Goal: Task Accomplishment & Management: Complete application form

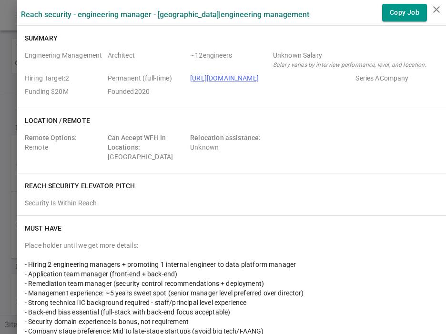
scroll to position [27, 0]
click at [11, 45] on div at bounding box center [223, 167] width 446 height 334
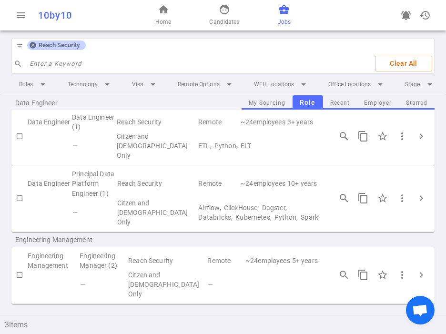
click at [32, 46] on icon at bounding box center [33, 45] width 6 height 6
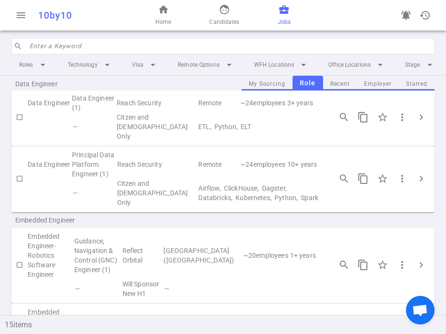
click at [69, 48] on input "search" at bounding box center [229, 46] width 399 height 15
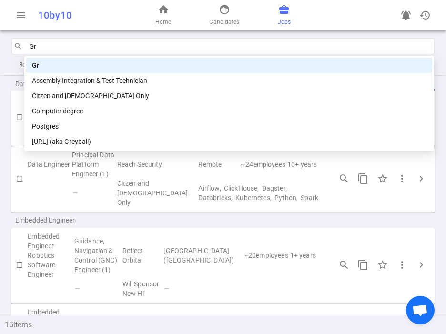
type input "G"
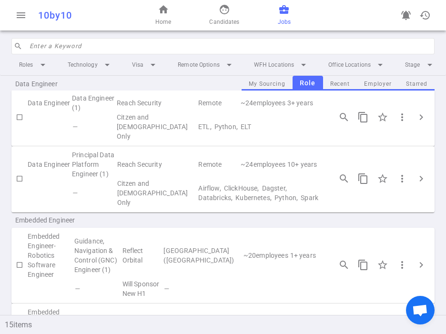
scroll to position [9, 0]
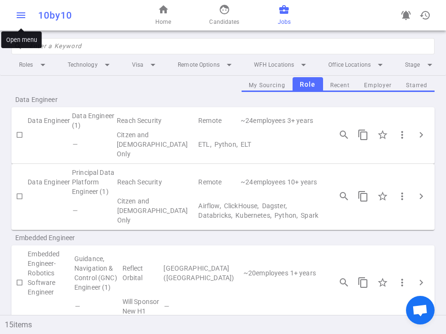
click at [19, 20] on span "menu" at bounding box center [20, 15] width 11 height 11
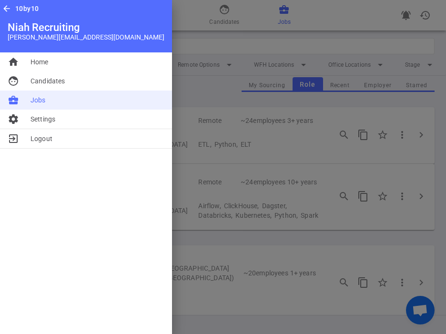
click at [40, 105] on li "business_center Jobs" at bounding box center [86, 99] width 172 height 19
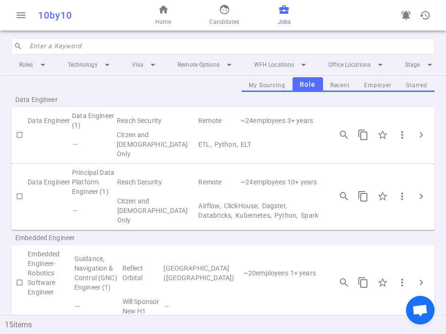
click at [47, 46] on input "search" at bounding box center [229, 46] width 399 height 15
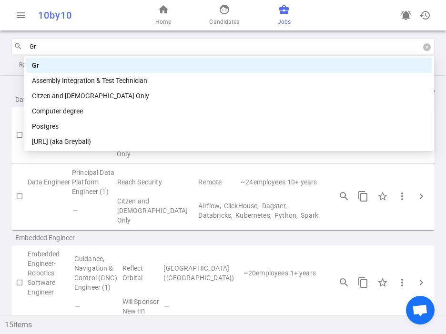
type input "G"
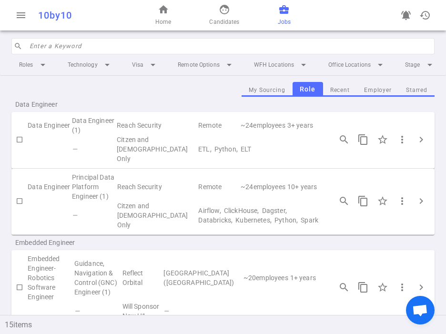
scroll to position [8, 0]
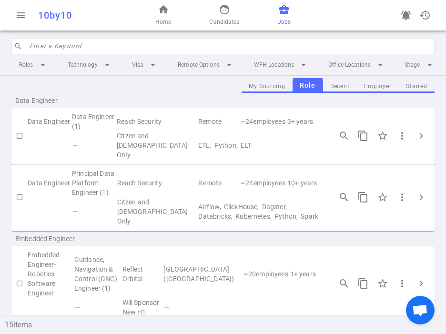
click at [99, 50] on input "search" at bounding box center [229, 46] width 399 height 15
type input "v"
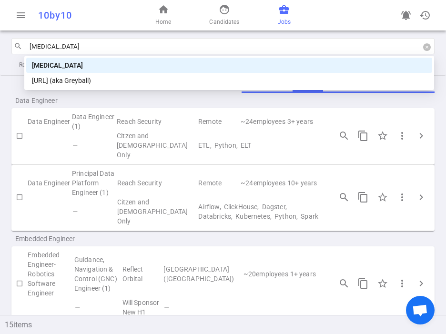
type input "ball"
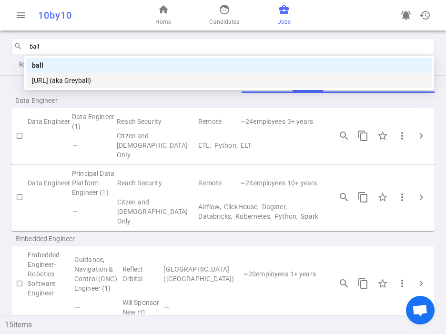
click at [93, 80] on div "[URL] (aka Greyball)" at bounding box center [229, 80] width 394 height 10
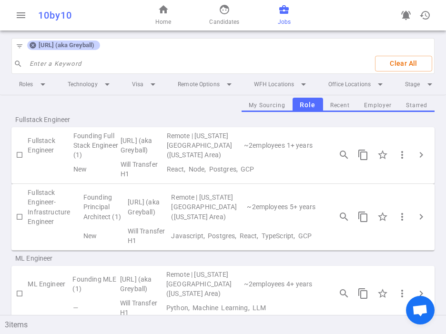
scroll to position [11, 0]
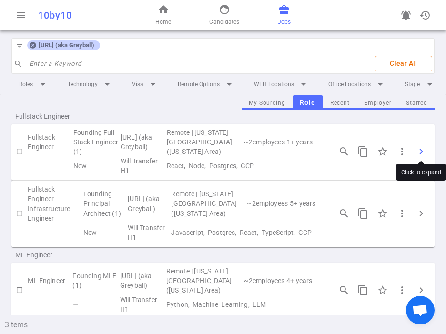
click at [423, 147] on span "chevron_right" at bounding box center [420, 151] width 11 height 11
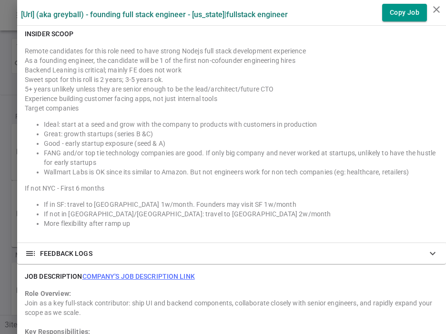
scroll to position [670, 0]
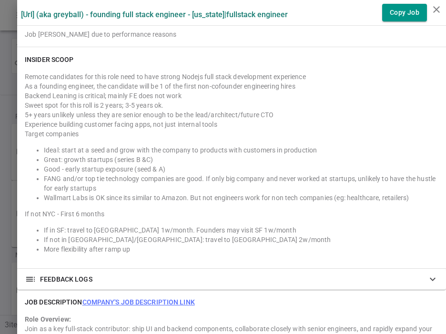
click at [312, 187] on div "Remote candidates for this role need to have strong Nodejs full stack developme…" at bounding box center [231, 163] width 413 height 182
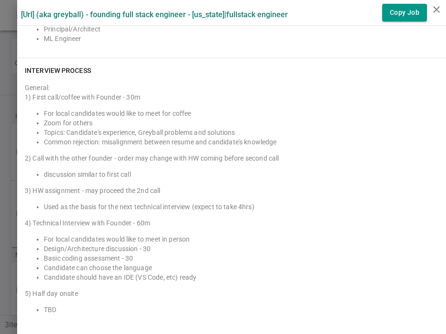
scroll to position [856, 0]
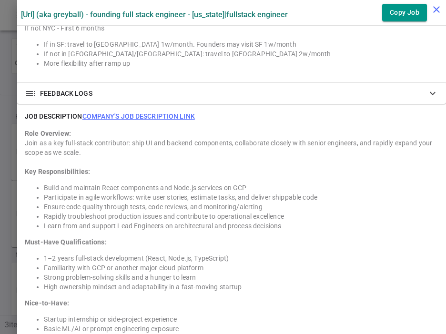
click at [435, 10] on icon "close" at bounding box center [435, 9] width 11 height 11
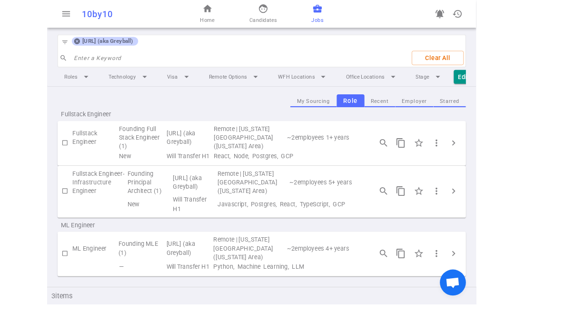
scroll to position [0, 0]
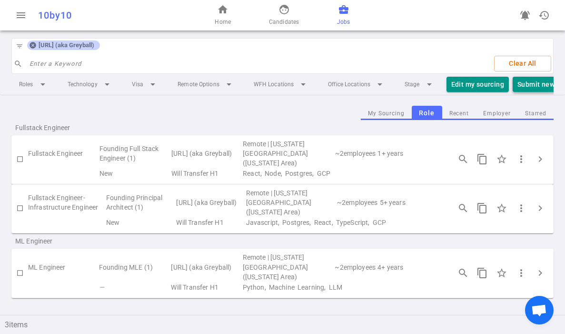
click at [446, 84] on button "Submit new Candidate" at bounding box center [553, 85] width 81 height 16
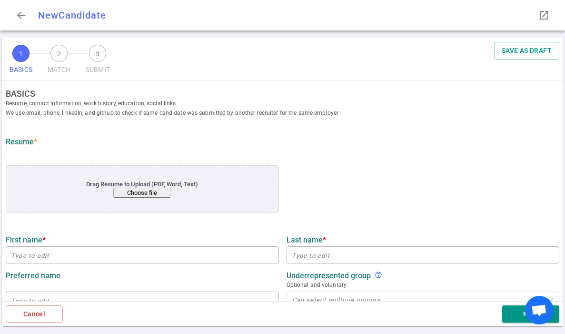
scroll to position [34, 0]
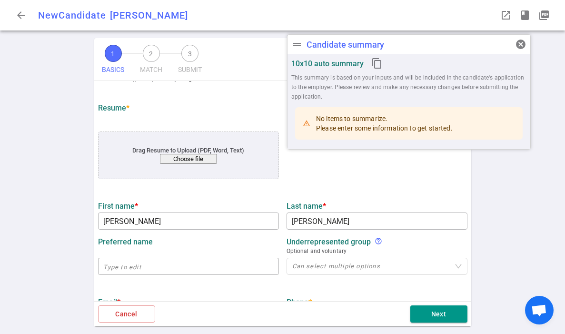
type input "[PERSON_NAME]"
type input "[PERSON_NAME][EMAIL_ADDRESS][DOMAIN_NAME]"
type input "[PHONE_NUMBER]"
type textarea "[DOMAIN_NAME],[DOMAIN_NAME],[DOMAIN_NAME]"
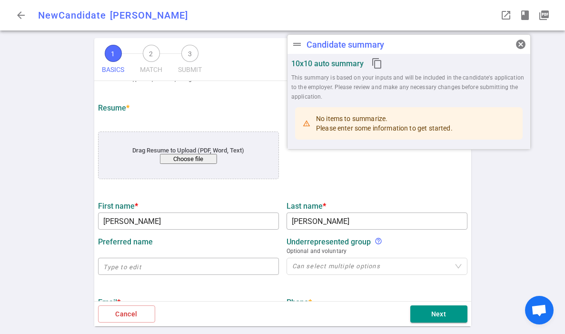
type input "Warner Brothers Discovery"
type textarea "Contract Senior Software Engineer"
type input "10.7"
type input "[US_STATE] Institute Of Technology"
type input "Computer Science"
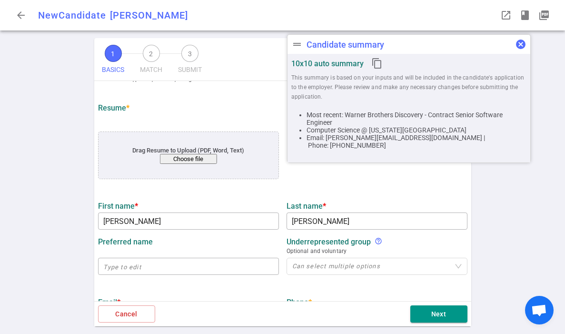
click at [446, 43] on span "cancel" at bounding box center [520, 44] width 11 height 11
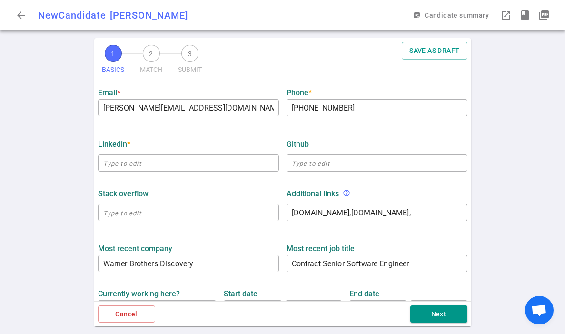
scroll to position [244, 0]
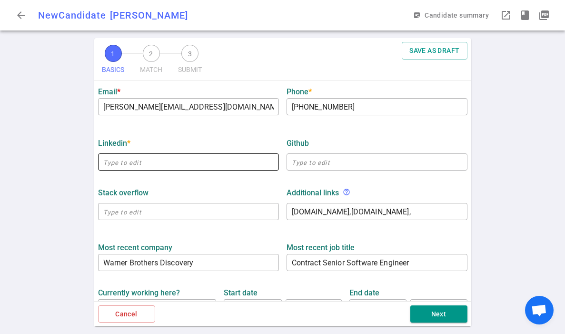
click at [129, 163] on input "text" at bounding box center [188, 161] width 181 height 15
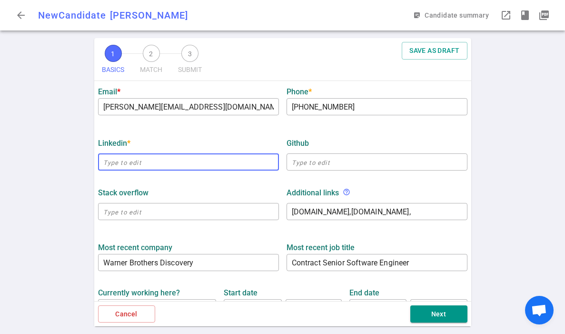
paste input "[URL][DOMAIN_NAME]"
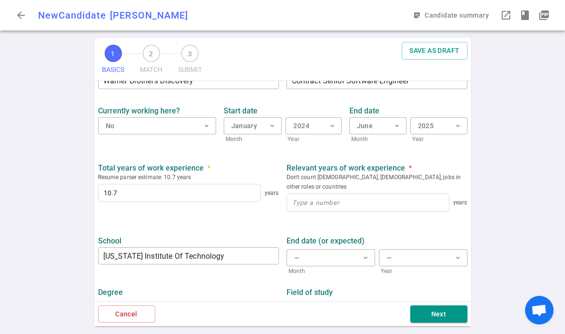
scroll to position [429, 0]
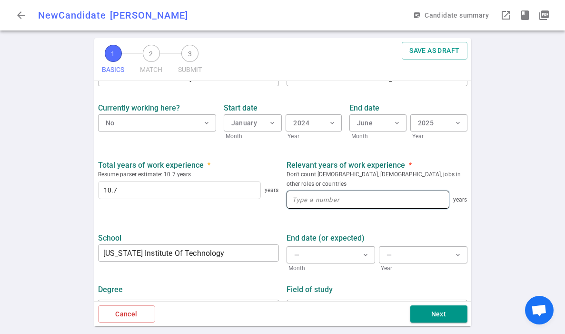
click at [309, 191] on input at bounding box center [368, 199] width 162 height 17
type input "[URL][DOMAIN_NAME]"
click at [309, 191] on input at bounding box center [368, 199] width 162 height 17
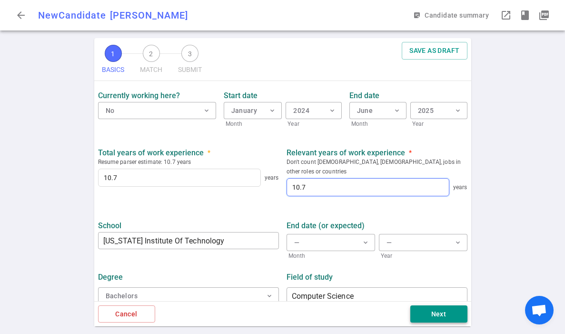
type input "10.7"
click at [445, 312] on button "Next" at bounding box center [438, 314] width 57 height 18
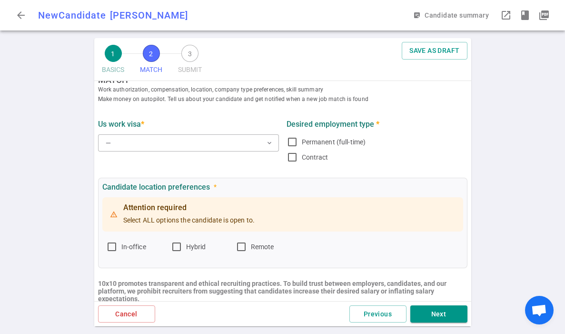
scroll to position [0, 0]
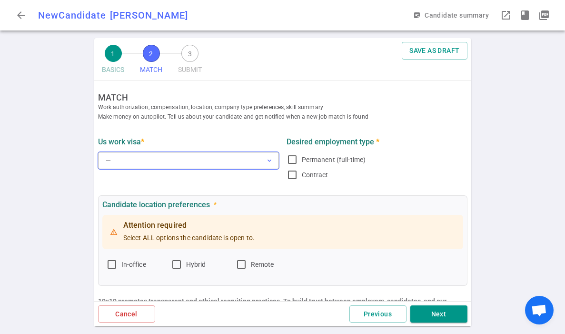
click at [199, 159] on button "— expand_more" at bounding box center [188, 160] width 181 height 17
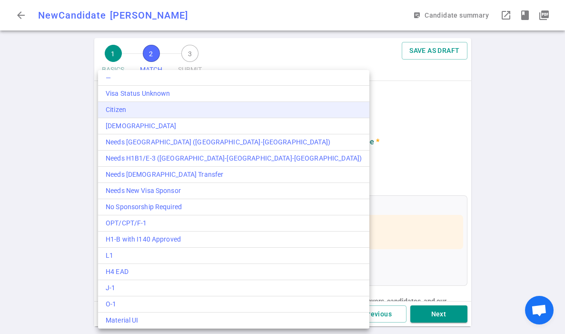
click at [147, 110] on div "Citizen" at bounding box center [234, 110] width 256 height 10
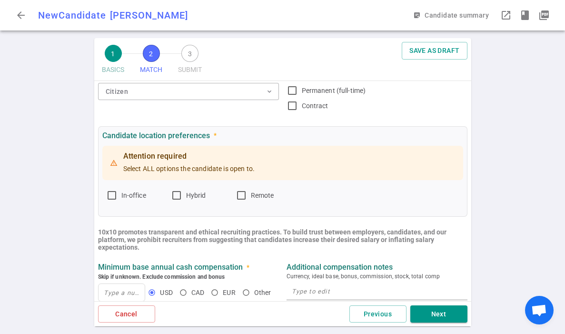
scroll to position [83, 0]
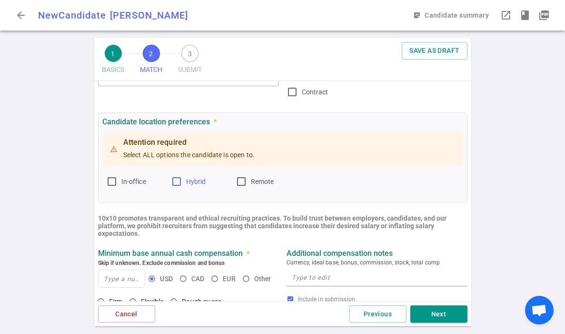
click at [182, 181] on input "Hybrid" at bounding box center [176, 181] width 11 height 11
checkbox input "true"
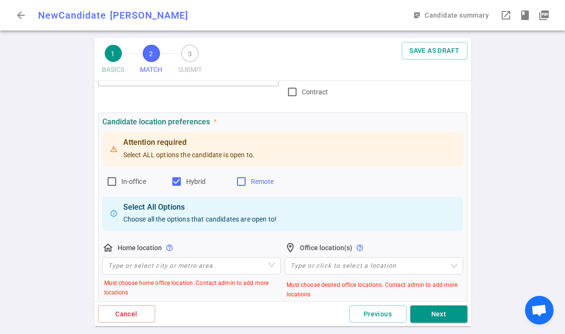
click at [253, 180] on span "Remote" at bounding box center [262, 182] width 23 height 8
click at [247, 180] on input "Remote" at bounding box center [241, 181] width 11 height 11
checkbox input "true"
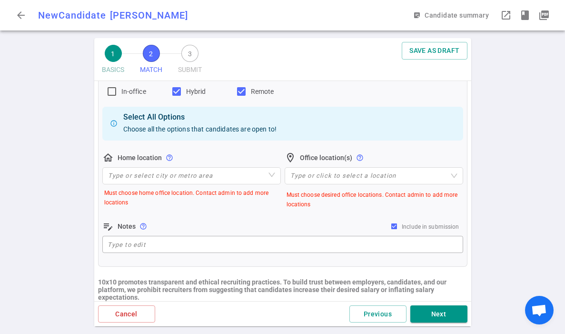
scroll to position [184, 0]
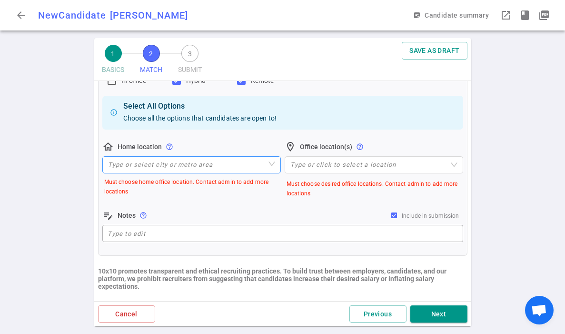
click at [183, 166] on input "search" at bounding box center [191, 165] width 167 height 16
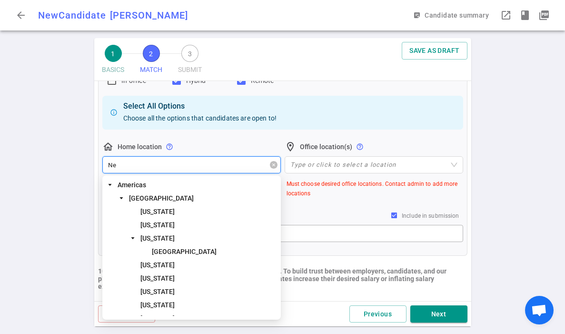
type input "New"
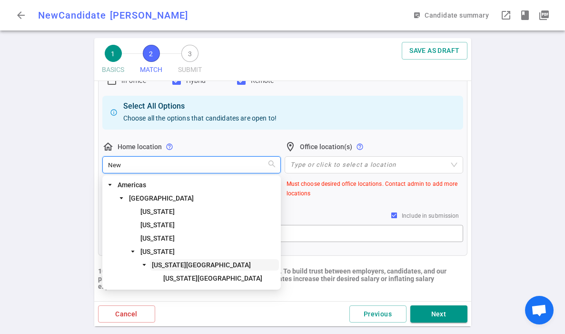
click at [166, 264] on span "[US_STATE][GEOGRAPHIC_DATA]" at bounding box center [201, 265] width 99 height 8
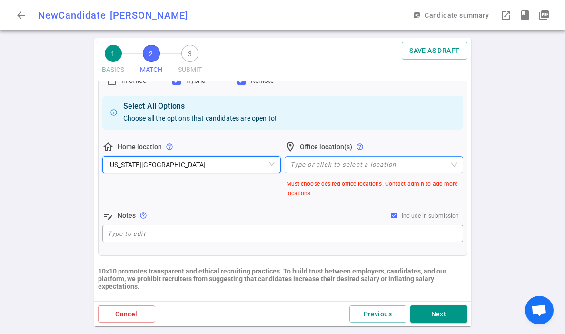
click at [318, 164] on div at bounding box center [369, 164] width 165 height 7
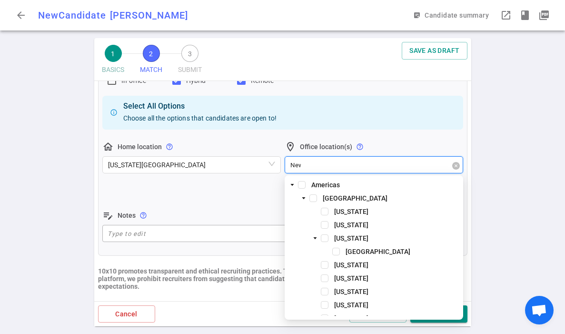
type input "New"
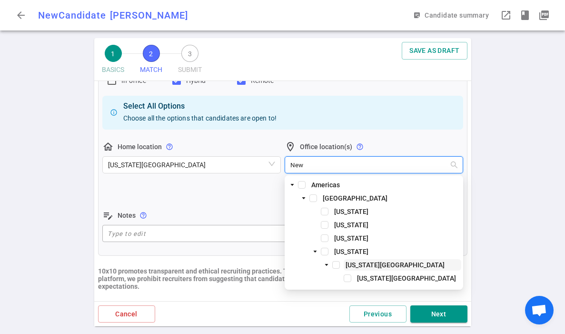
click at [386, 262] on span "[US_STATE][GEOGRAPHIC_DATA]" at bounding box center [395, 265] width 99 height 8
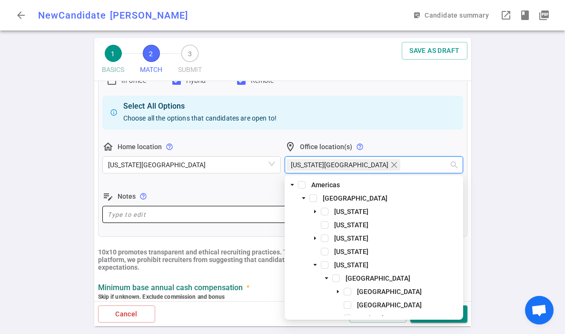
click at [222, 215] on textarea at bounding box center [283, 214] width 350 height 11
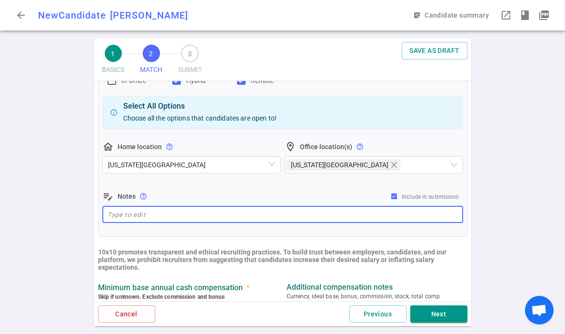
click at [222, 215] on textarea at bounding box center [283, 214] width 350 height 11
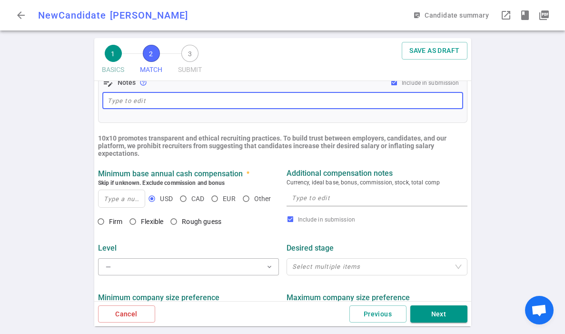
scroll to position [314, 0]
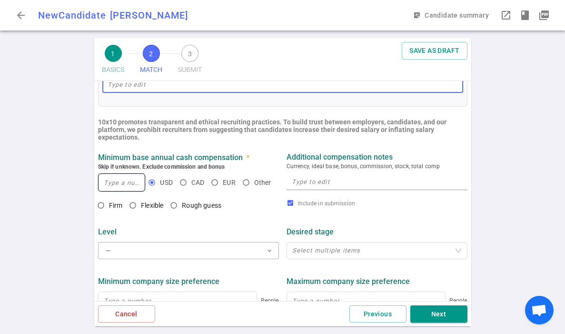
click at [131, 186] on input at bounding box center [122, 182] width 47 height 17
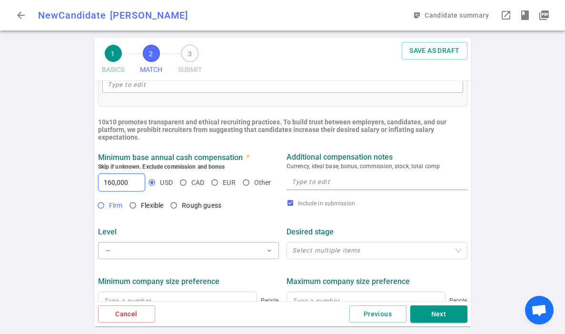
type input "160,000"
click at [115, 205] on span "Firm" at bounding box center [116, 205] width 14 height 8
click at [109, 205] on input "Firm" at bounding box center [101, 205] width 16 height 16
radio input "true"
click at [309, 187] on textarea at bounding box center [377, 181] width 170 height 11
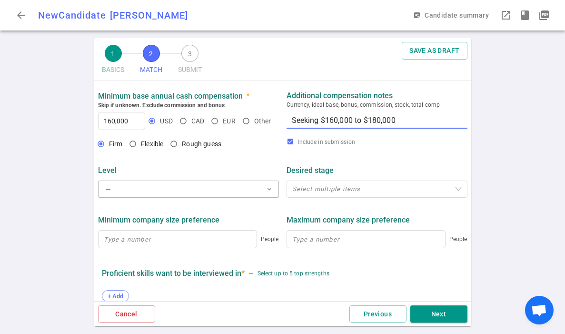
scroll to position [378, 0]
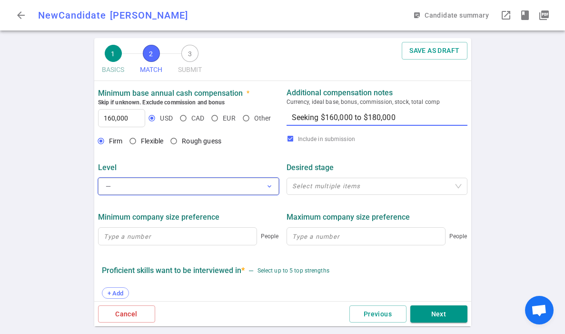
type textarea "Seeking $160,000 to $180,000"
click at [233, 191] on button "— expand_more" at bounding box center [188, 186] width 181 height 17
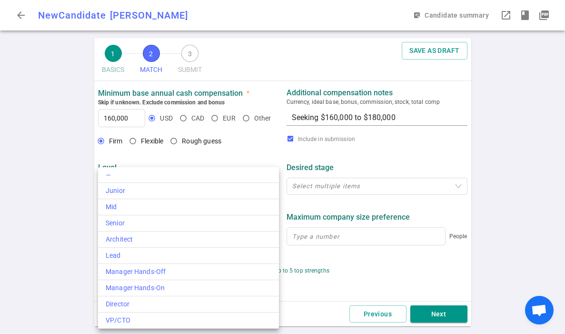
click at [60, 231] on div at bounding box center [282, 167] width 565 height 334
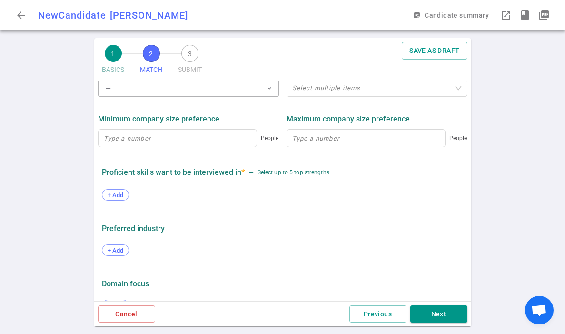
scroll to position [499, 0]
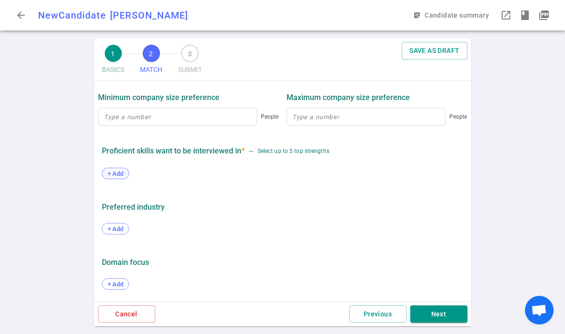
click at [120, 178] on div "+ Add" at bounding box center [115, 173] width 27 height 11
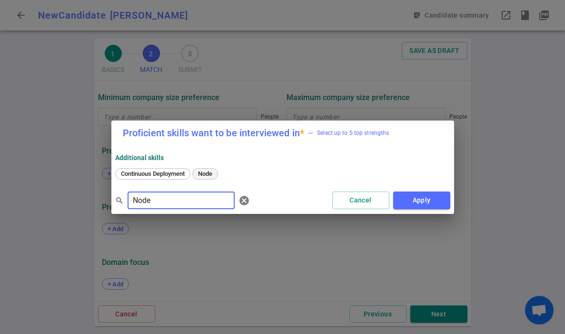
click at [203, 174] on span "Node" at bounding box center [205, 173] width 21 height 7
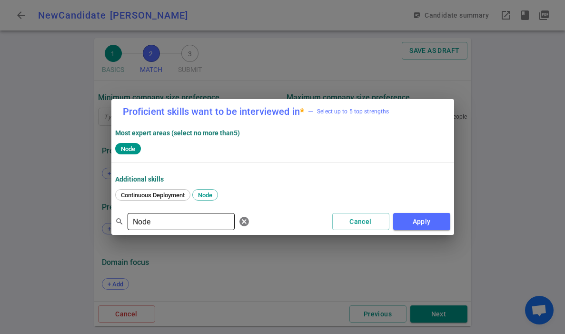
click at [178, 218] on input "Node" at bounding box center [181, 221] width 107 height 15
click at [162, 193] on span "React" at bounding box center [160, 194] width 22 height 7
click at [161, 220] on input "react" at bounding box center [181, 221] width 107 height 15
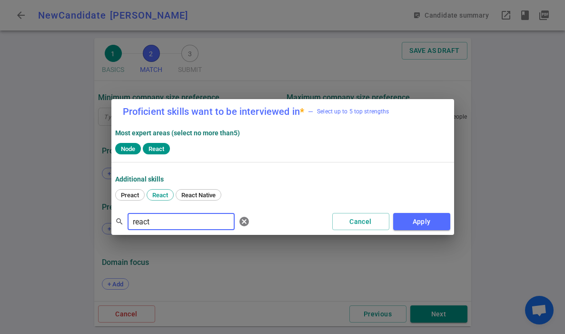
click at [161, 220] on input "react" at bounding box center [181, 221] width 107 height 15
type input "Typ"
click at [129, 194] on span "TypeScript" at bounding box center [136, 194] width 36 height 7
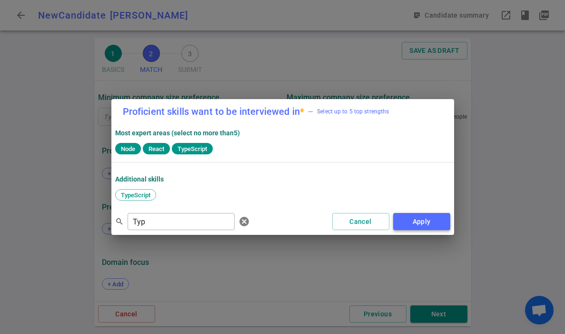
click at [429, 221] on button "Apply" at bounding box center [421, 222] width 57 height 18
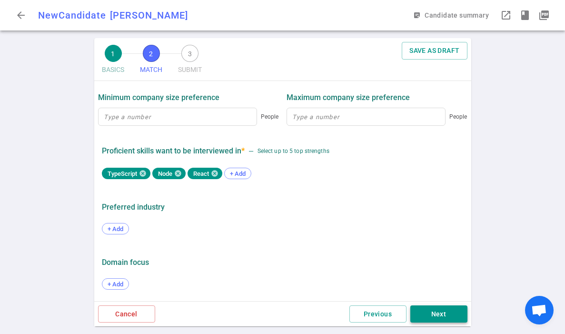
click at [430, 320] on button "Next" at bounding box center [438, 314] width 57 height 18
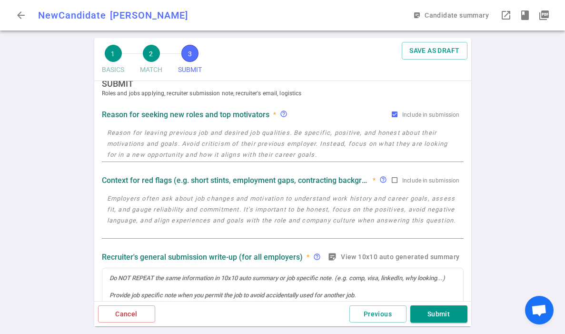
scroll to position [0, 0]
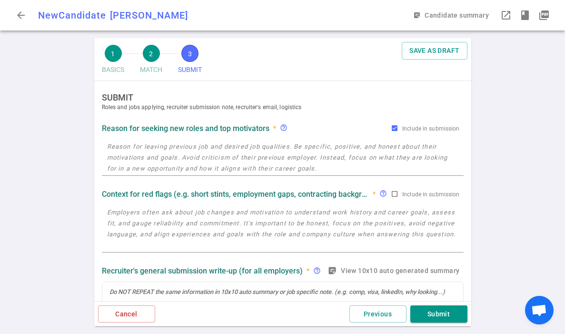
click at [208, 159] on textarea at bounding box center [282, 157] width 351 height 33
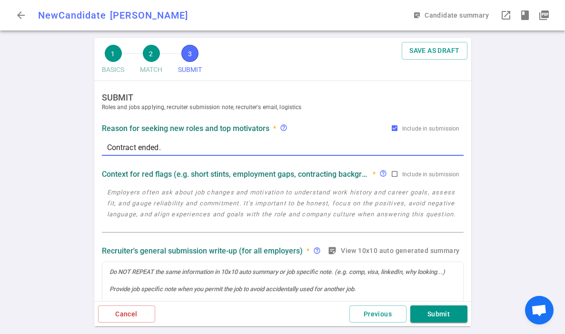
type textarea "Contract ended."
click at [196, 203] on textarea at bounding box center [282, 209] width 351 height 44
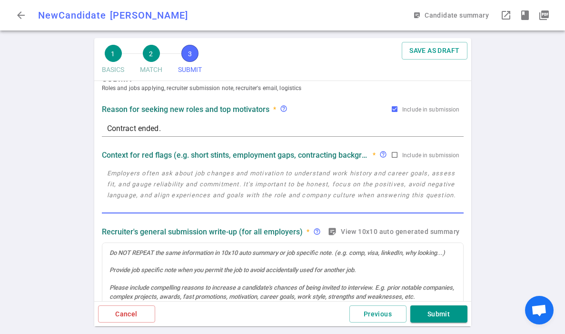
scroll to position [20, 0]
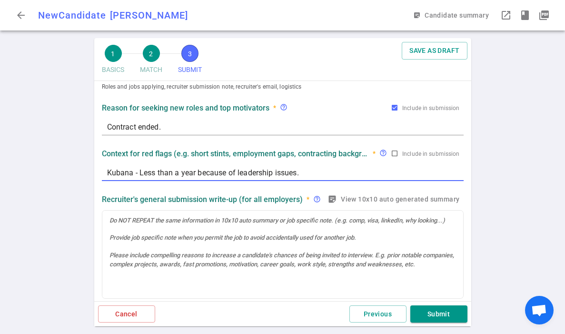
click at [304, 174] on textarea "Kubana - Less than a year because of leadership issues." at bounding box center [282, 172] width 351 height 11
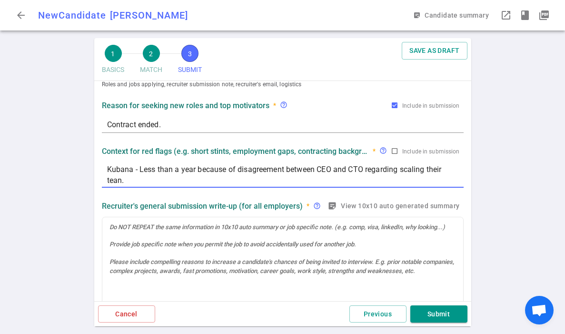
scroll to position [24, 0]
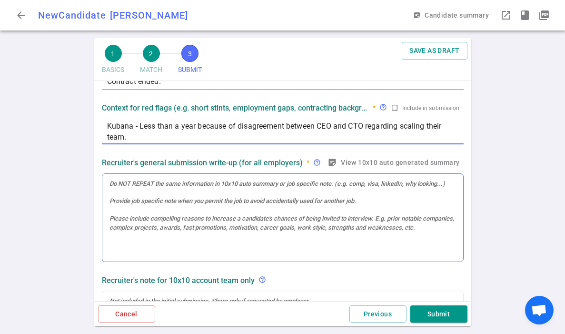
type textarea "Kubana - Less than a year because of disagreement between CEO and CTO regarding…"
click at [232, 210] on div at bounding box center [282, 218] width 361 height 88
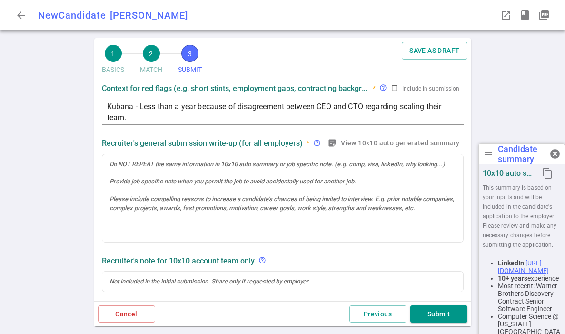
scroll to position [86, 0]
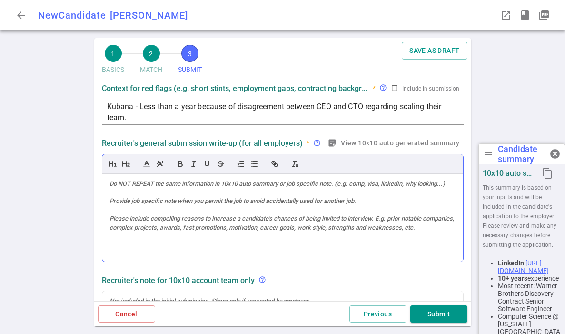
click at [221, 208] on div at bounding box center [282, 218] width 361 height 88
paste div
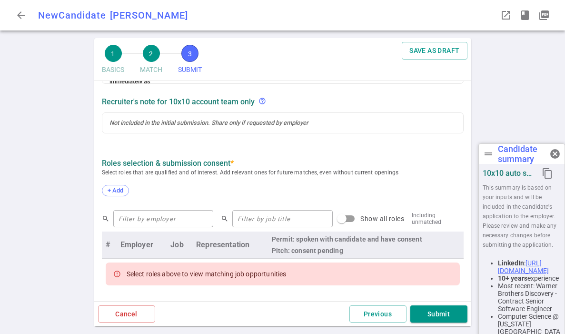
scroll to position [340, 0]
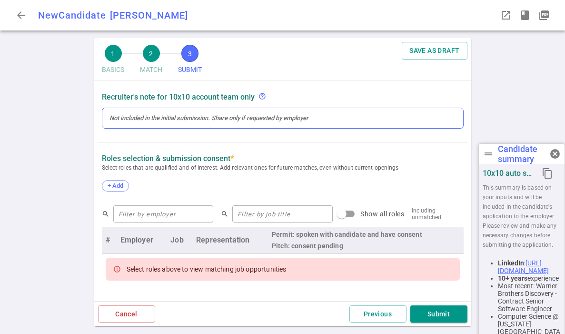
click at [201, 118] on div at bounding box center [283, 118] width 347 height 9
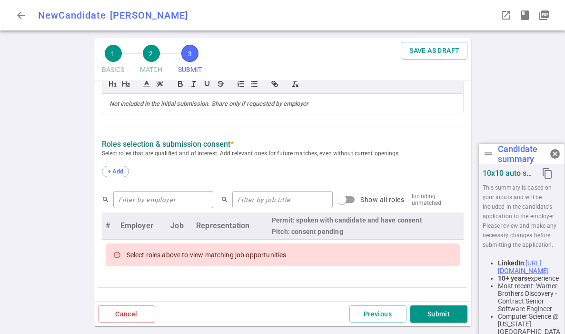
scroll to position [356, 0]
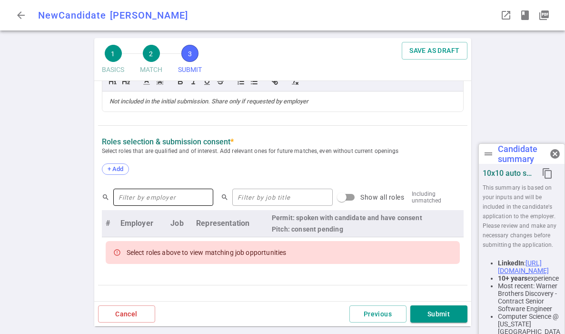
click at [172, 199] on input "text" at bounding box center [163, 197] width 100 height 15
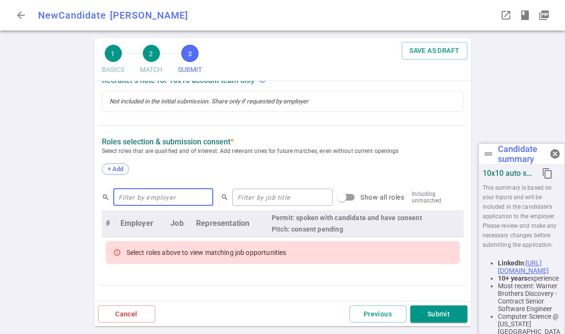
scroll to position [357, 0]
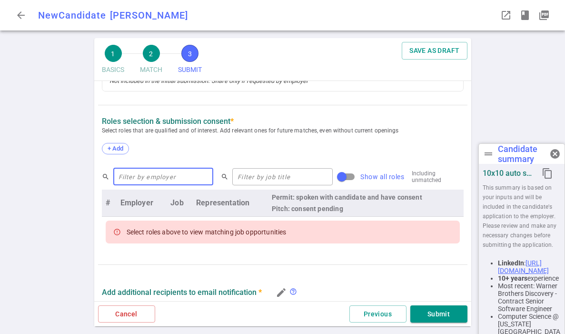
click at [323, 176] on input "Show all roles" at bounding box center [342, 177] width 54 height 18
checkbox input "true"
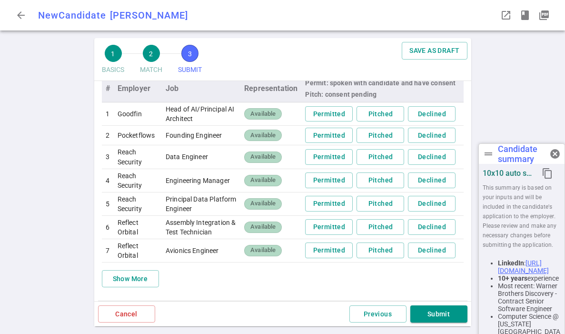
scroll to position [468, 0]
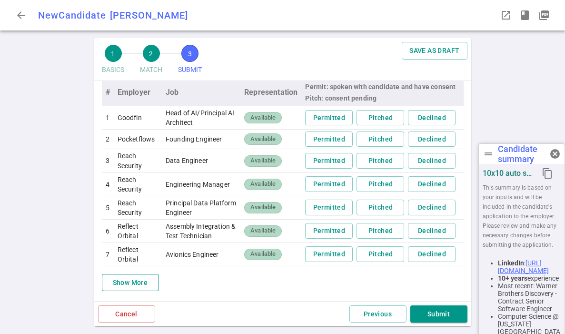
click at [144, 286] on button "Show More" at bounding box center [130, 283] width 57 height 18
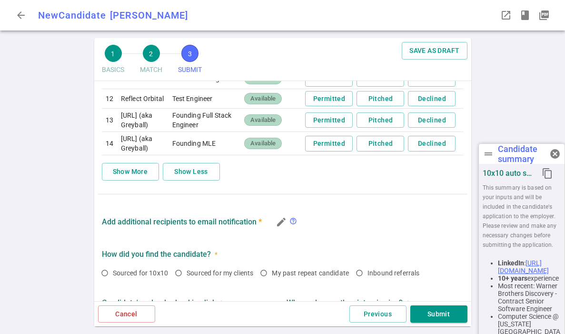
scroll to position [737, 0]
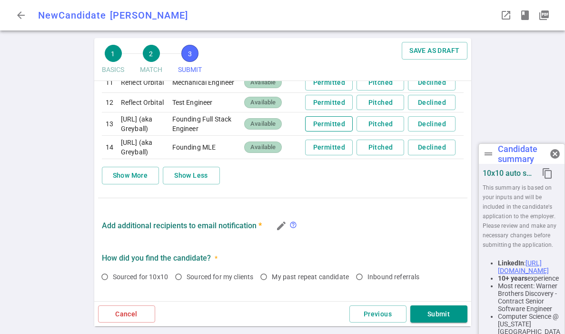
click at [341, 132] on button "Permitted" at bounding box center [329, 124] width 48 height 16
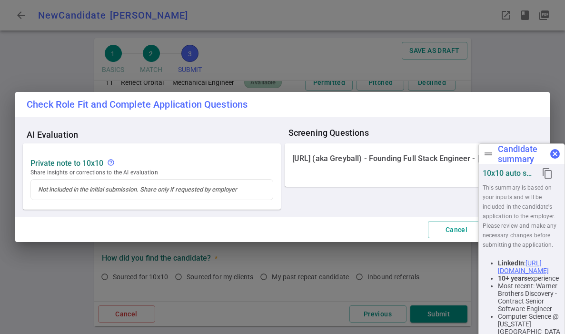
click at [446, 150] on span "cancel" at bounding box center [555, 153] width 11 height 11
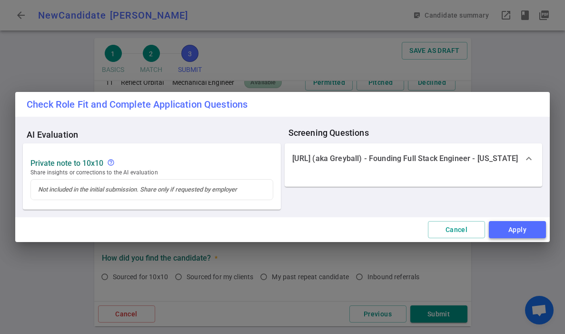
click at [446, 230] on button "Apply" at bounding box center [517, 230] width 57 height 18
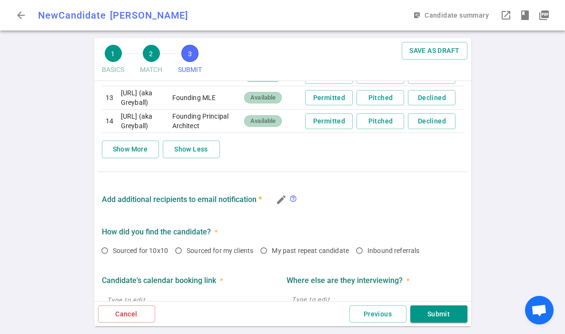
scroll to position [766, 0]
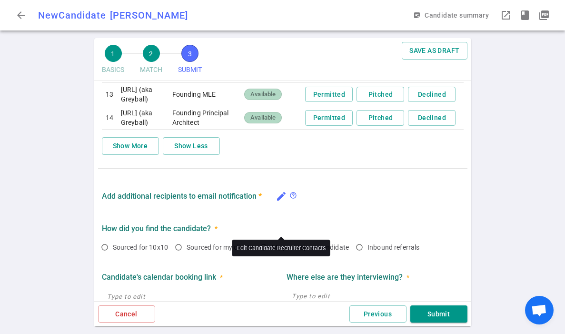
click at [280, 202] on icon "edit" at bounding box center [281, 195] width 11 height 11
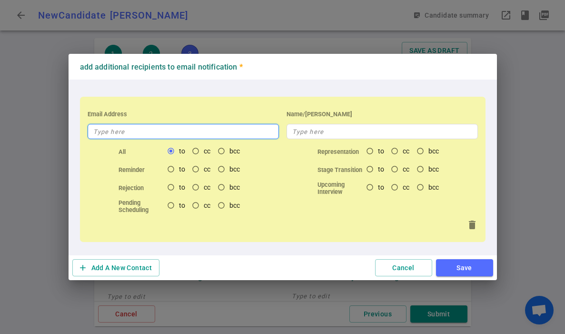
click at [163, 130] on input "text" at bounding box center [183, 131] width 191 height 15
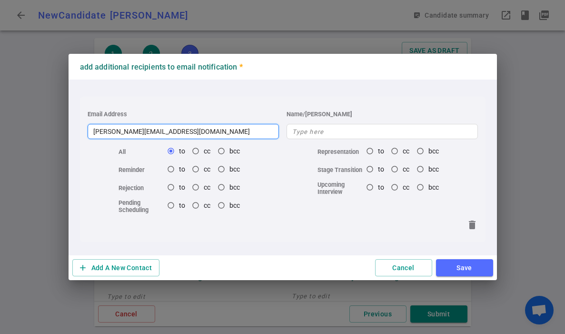
type input "[PERSON_NAME][EMAIL_ADDRESS][DOMAIN_NAME]"
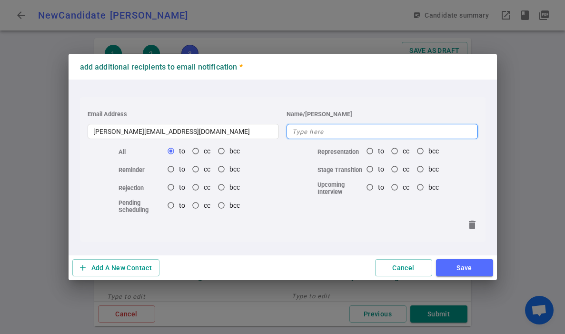
click at [307, 134] on input "text" at bounding box center [382, 131] width 191 height 15
type input "Recruiter"
click at [446, 266] on button "Save" at bounding box center [464, 268] width 57 height 18
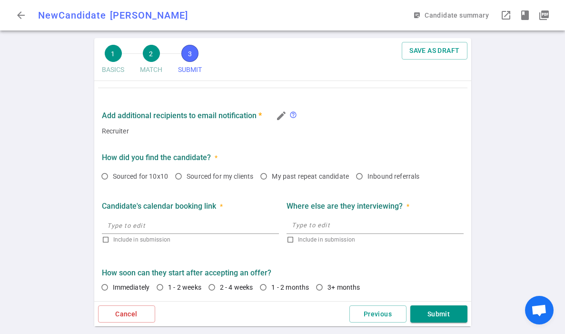
scroll to position [867, 0]
click at [146, 180] on span "Sourced for 10x10" at bounding box center [141, 176] width 56 height 8
click at [113, 184] on input "Sourced for 10x10" at bounding box center [105, 176] width 16 height 16
radio input "true"
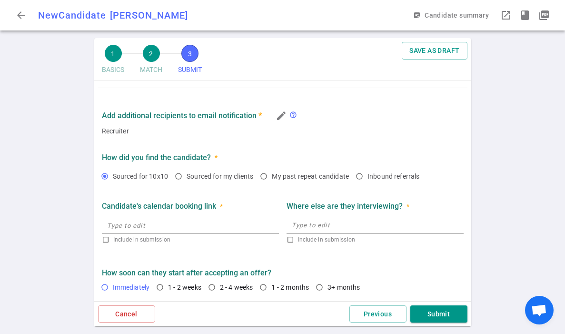
click at [137, 282] on span "Immediately" at bounding box center [133, 287] width 41 height 10
click at [113, 282] on input "Immediately" at bounding box center [105, 287] width 16 height 16
radio input "true"
click at [445, 313] on button "Submit" at bounding box center [438, 314] width 57 height 18
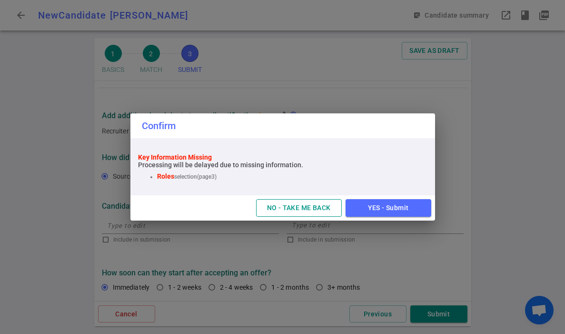
click at [315, 211] on button "NO - TAKE ME BACK" at bounding box center [299, 208] width 86 height 18
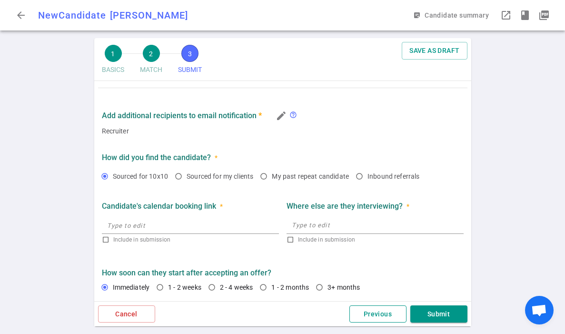
click at [374, 317] on button "Previous" at bounding box center [378, 314] width 57 height 18
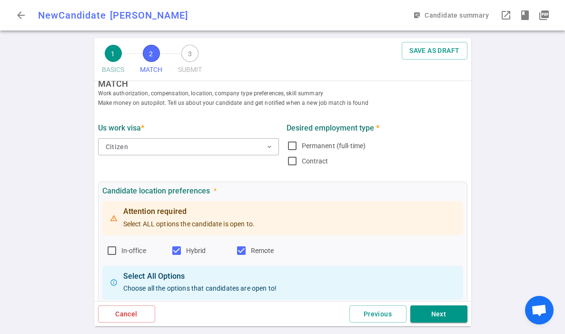
scroll to position [0, 0]
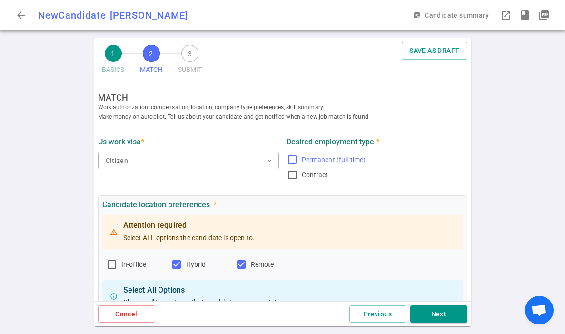
click at [292, 158] on input "Permanent (full-time)" at bounding box center [292, 159] width 11 height 11
checkbox input "true"
click at [294, 173] on input "Contract" at bounding box center [292, 174] width 11 height 11
checkbox input "true"
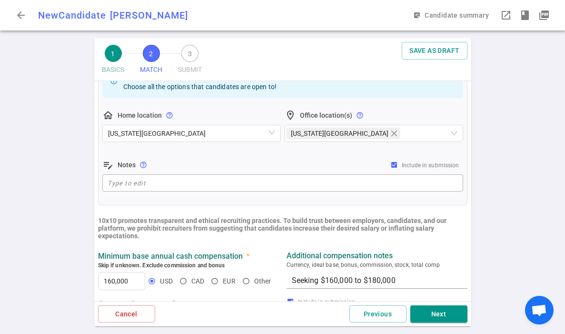
scroll to position [215, 0]
click at [438, 314] on button "Next" at bounding box center [438, 314] width 57 height 18
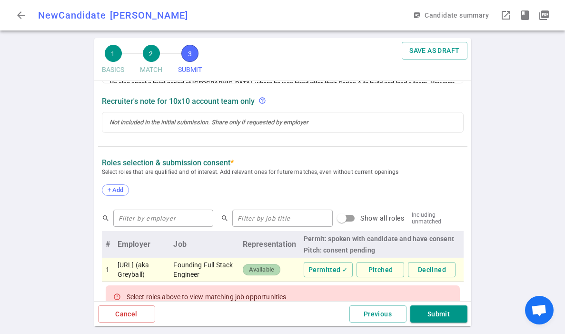
scroll to position [318, 0]
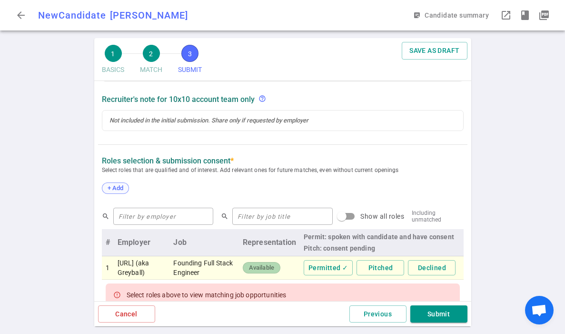
click at [122, 188] on span "+ Add" at bounding box center [115, 187] width 22 height 7
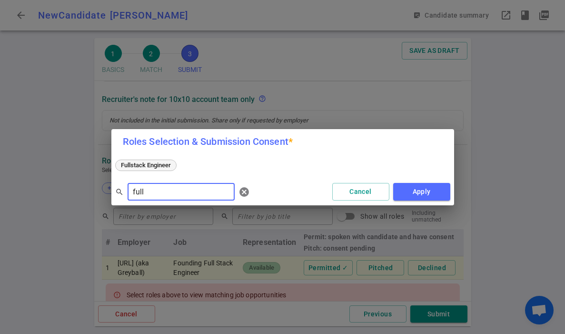
type input "full"
click at [160, 164] on span "Fullstack Engineer" at bounding box center [146, 164] width 57 height 7
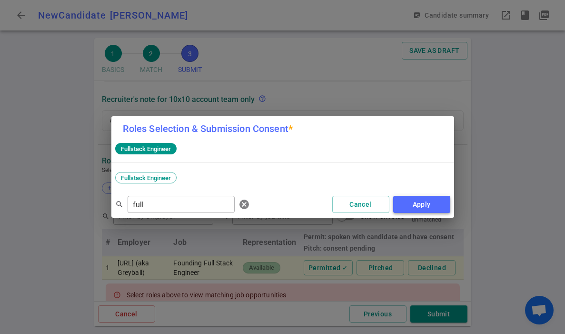
click at [439, 206] on button "Apply" at bounding box center [421, 205] width 57 height 18
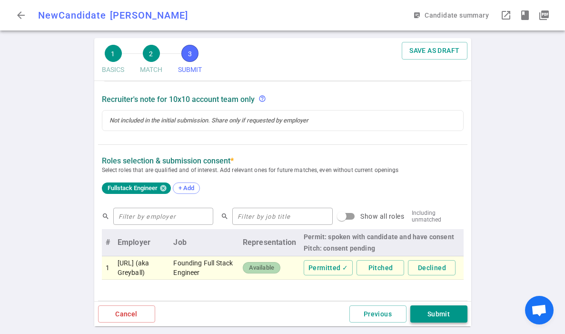
click at [445, 315] on button "Submit" at bounding box center [438, 314] width 57 height 18
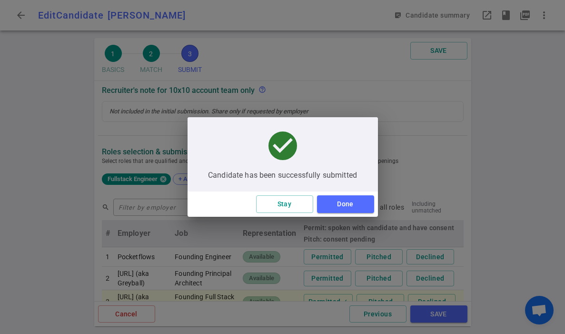
type textarea "Contract ended."
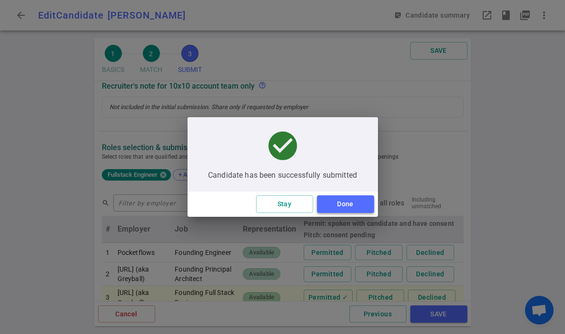
click at [356, 205] on button "Done" at bounding box center [345, 204] width 57 height 18
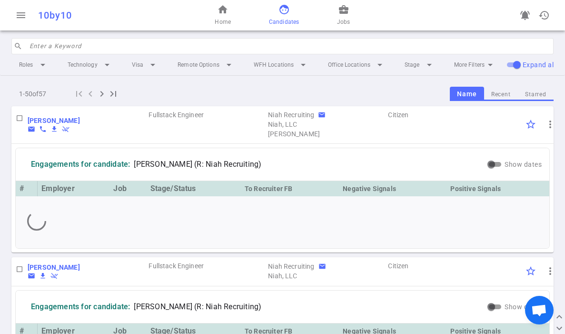
click at [95, 45] on input "search" at bounding box center [289, 46] width 519 height 15
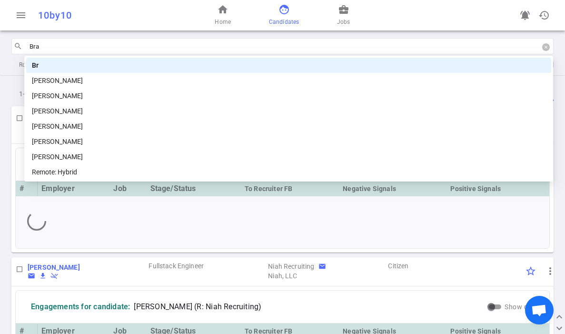
type input "[PERSON_NAME]"
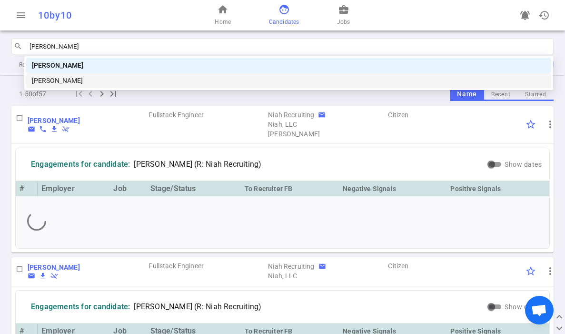
click at [63, 80] on div "[PERSON_NAME]" at bounding box center [289, 80] width 514 height 10
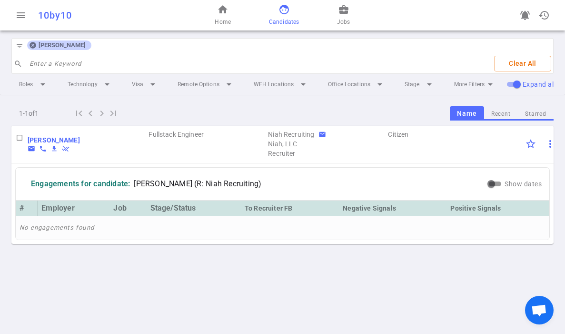
click at [446, 141] on span "more_vert" at bounding box center [550, 143] width 11 height 11
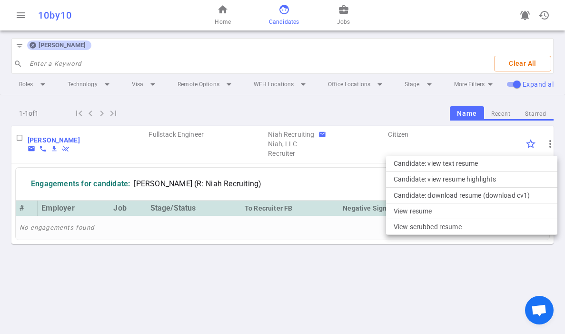
click at [427, 291] on div at bounding box center [282, 167] width 565 height 334
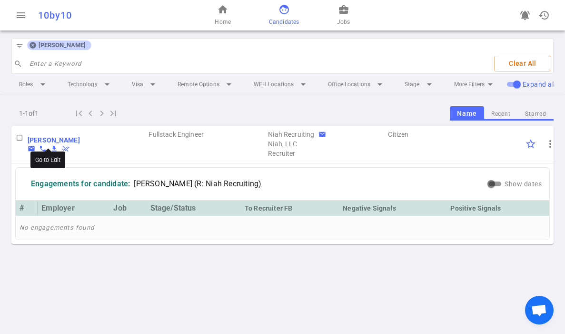
click at [61, 140] on b "[PERSON_NAME]" at bounding box center [54, 140] width 52 height 8
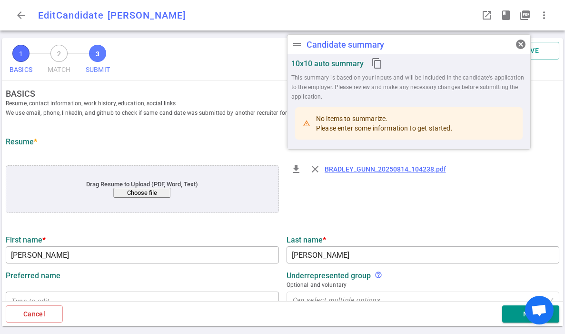
click at [100, 60] on span "3" at bounding box center [97, 53] width 17 height 17
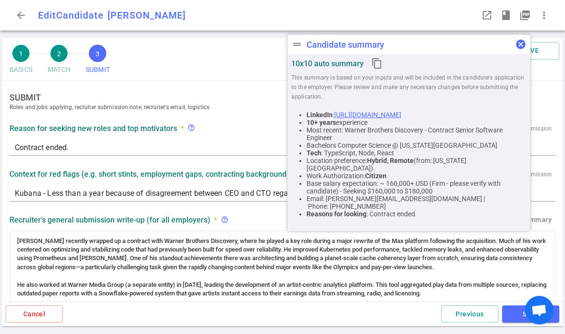
click at [446, 44] on span "cancel" at bounding box center [520, 44] width 11 height 11
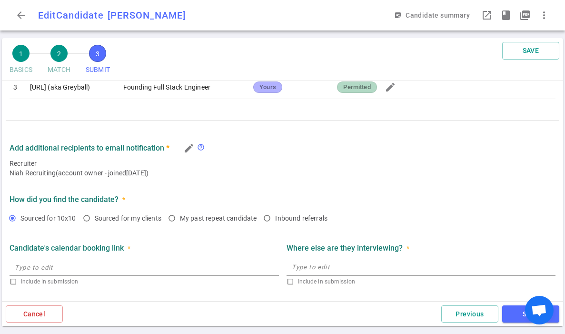
scroll to position [570, 0]
